Goal: Find specific page/section: Find specific page/section

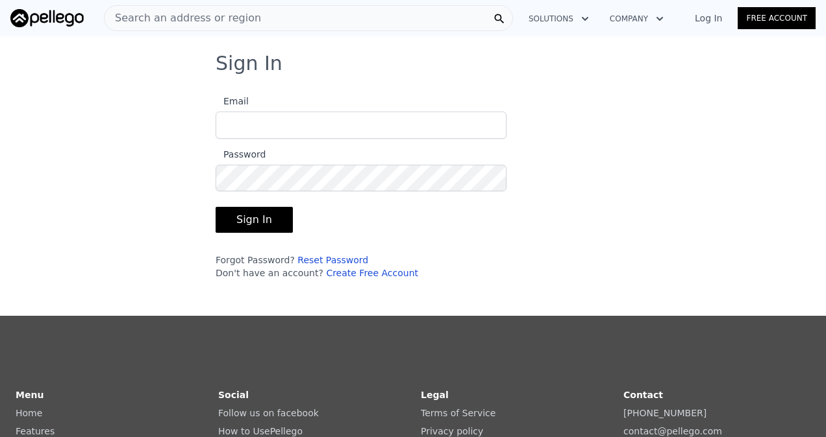
type input "[EMAIL_ADDRESS][DOMAIN_NAME]"
click at [240, 225] on button "Sign In" at bounding box center [253, 220] width 77 height 26
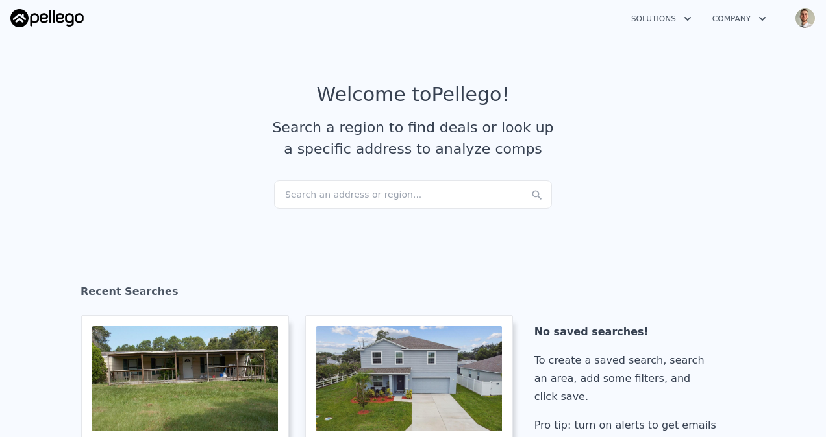
click at [325, 167] on article "Welcome to Pellego ! Search a region to find deals or look up a specific addres…" at bounding box center [412, 131] width 805 height 97
click at [325, 208] on div "Search an address or region..." at bounding box center [413, 194] width 278 height 29
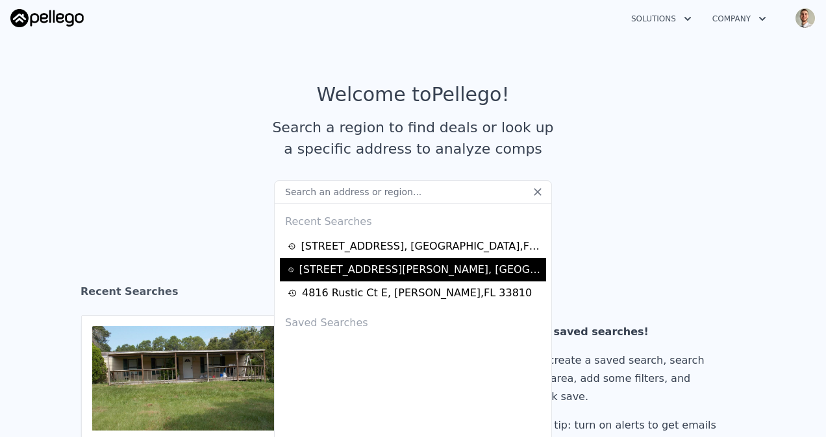
click at [334, 271] on div "[STREET_ADDRESS][PERSON_NAME]" at bounding box center [420, 270] width 243 height 16
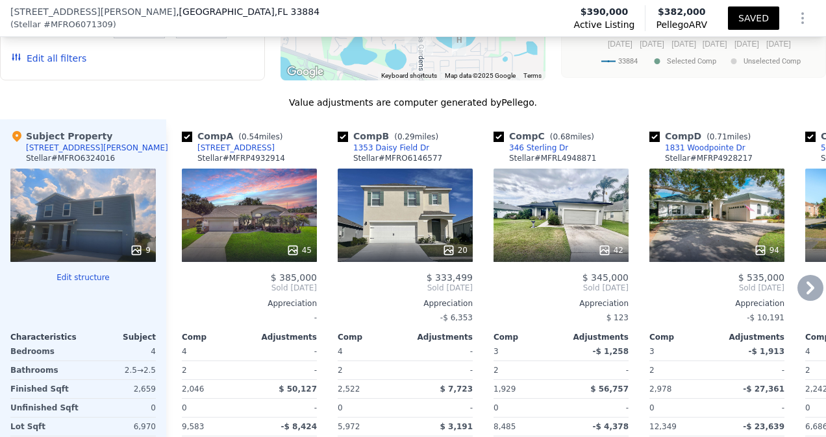
scroll to position [1575, 0]
